Goal: Information Seeking & Learning: Check status

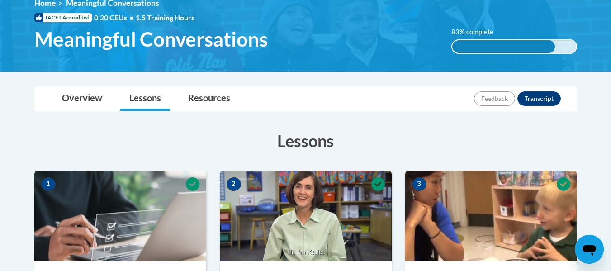
scroll to position [134, 0]
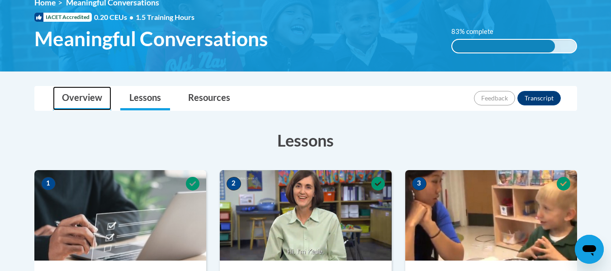
click at [95, 97] on link "Overview" at bounding box center [82, 98] width 58 height 24
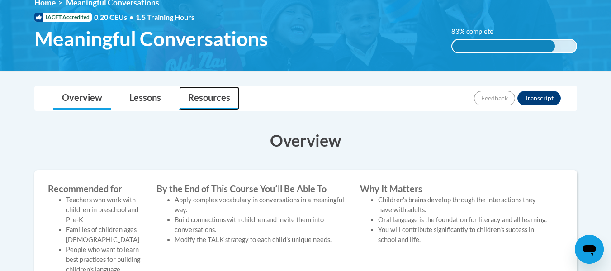
click at [197, 91] on link "Resources" at bounding box center [209, 98] width 60 height 24
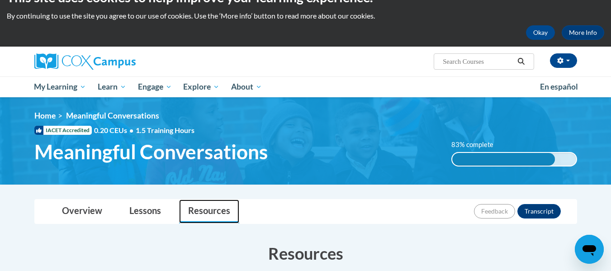
scroll to position [20, 0]
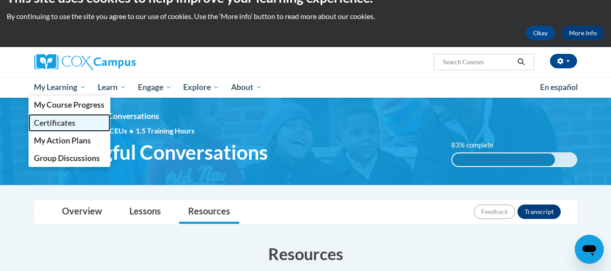
click at [68, 121] on span "Certificates" at bounding box center [55, 122] width 42 height 9
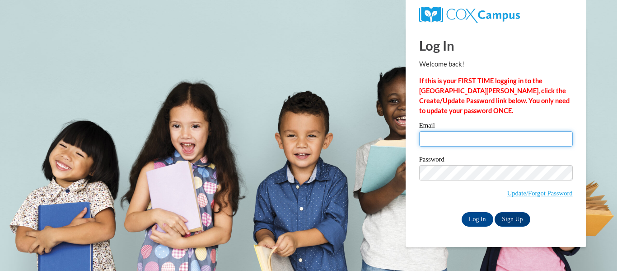
click at [439, 137] on input "Email" at bounding box center [496, 138] width 154 height 15
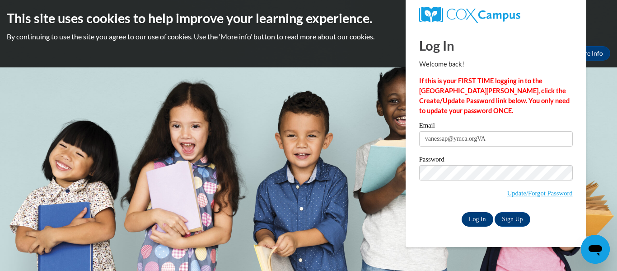
type input "vanessap@ymca.orgVA"
click at [479, 217] on input "Log In" at bounding box center [478, 219] width 32 height 14
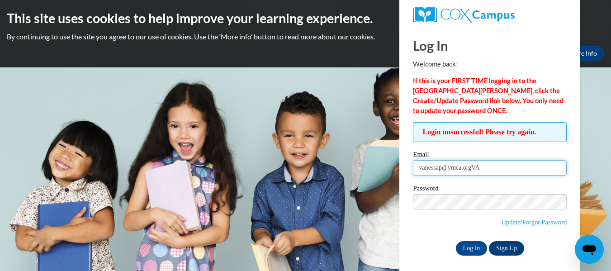
click at [485, 168] on input "vanessap@ymca.orgVA" at bounding box center [490, 167] width 154 height 15
type input "vanessap@ymca.org"
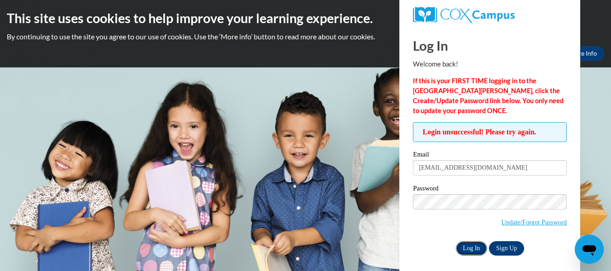
click at [474, 244] on input "Log In" at bounding box center [472, 248] width 32 height 14
click at [472, 251] on input "Log In" at bounding box center [472, 248] width 32 height 14
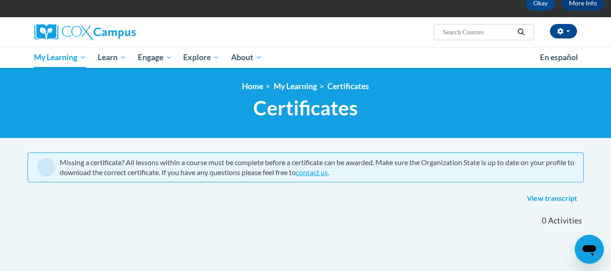
scroll to position [49, 0]
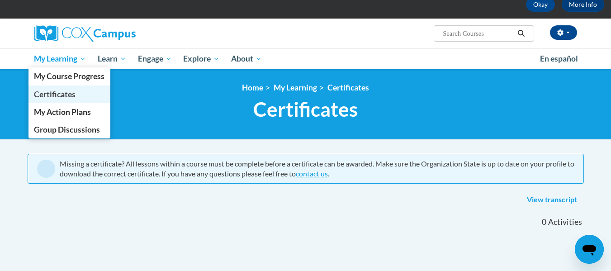
click at [66, 91] on span "Certificates" at bounding box center [55, 93] width 42 height 9
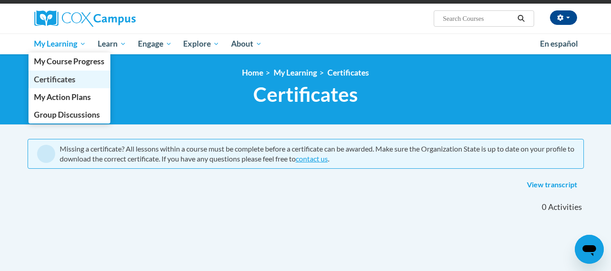
scroll to position [43, 0]
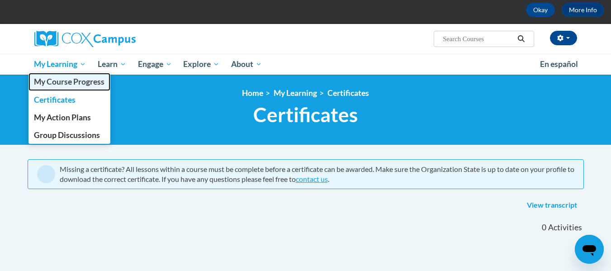
click at [73, 81] on span "My Course Progress" at bounding box center [69, 81] width 71 height 9
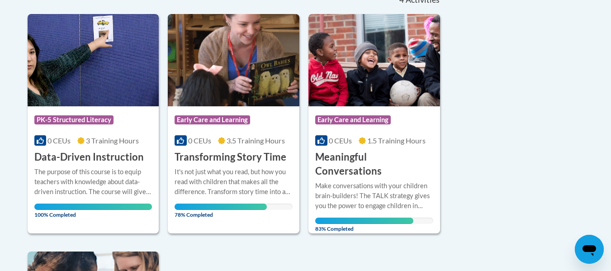
scroll to position [218, 0]
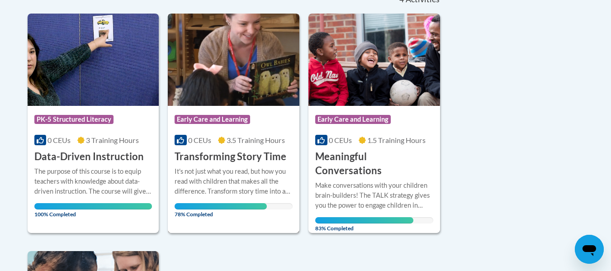
click at [238, 205] on span "78% Completed" at bounding box center [220, 210] width 92 height 14
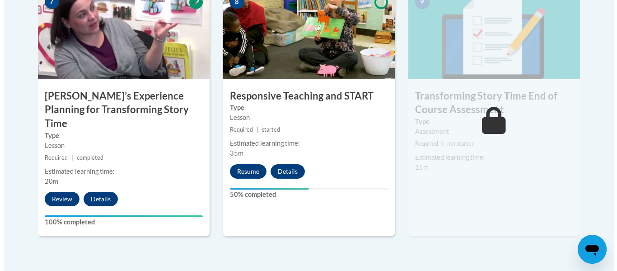
scroll to position [837, 0]
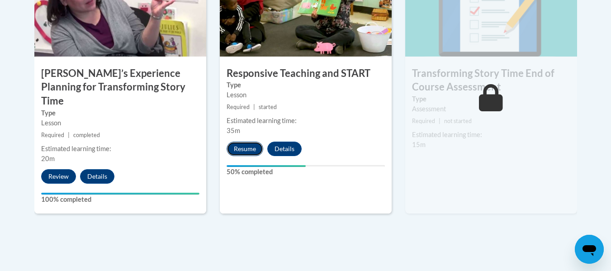
click at [238, 148] on button "Resume" at bounding box center [244, 148] width 37 height 14
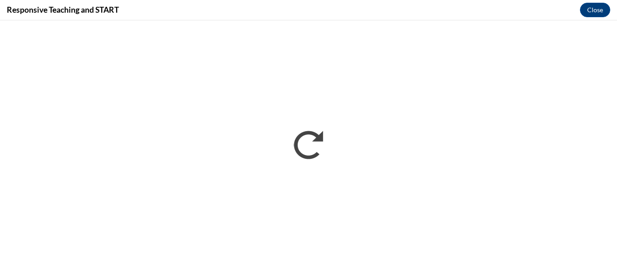
scroll to position [0, 0]
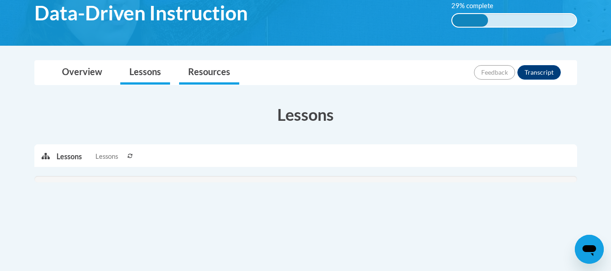
scroll to position [144, 0]
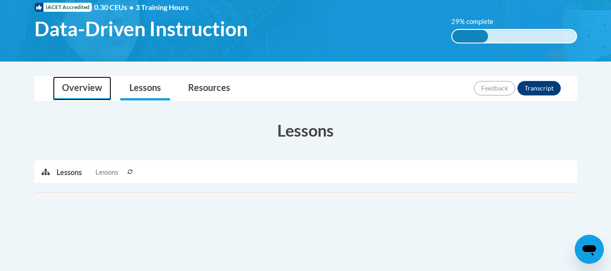
click at [85, 89] on link "Overview" at bounding box center [82, 88] width 58 height 24
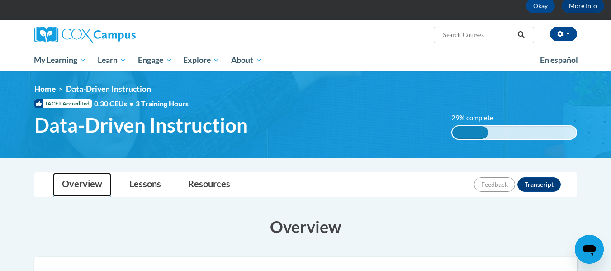
scroll to position [0, 0]
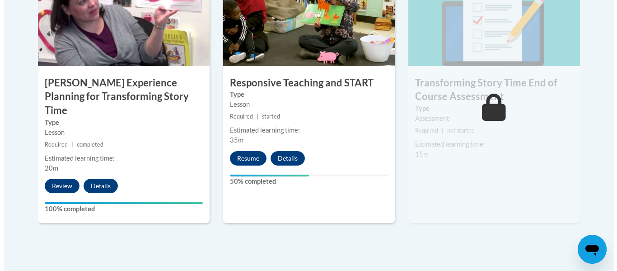
scroll to position [836, 0]
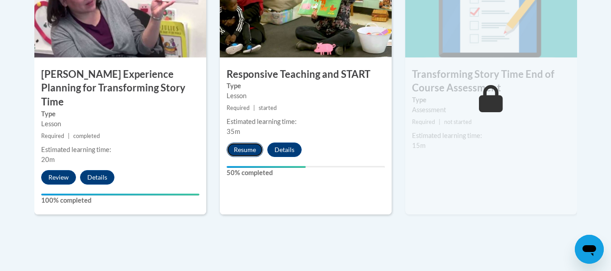
click at [239, 148] on button "Resume" at bounding box center [244, 149] width 37 height 14
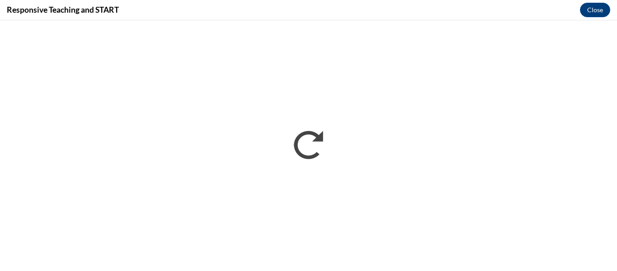
scroll to position [0, 0]
